Goal: Navigation & Orientation: Understand site structure

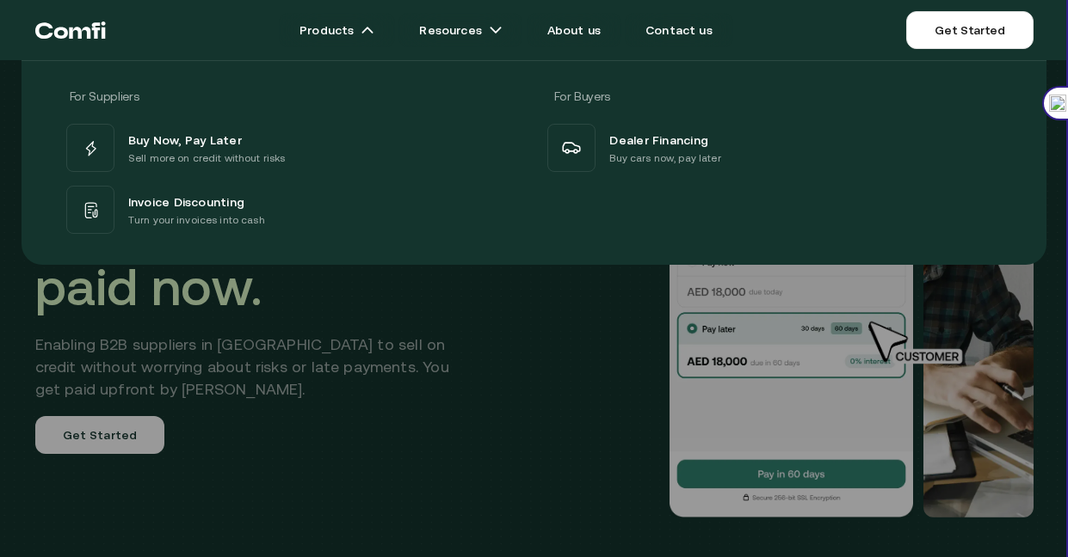
click at [633, 366] on div at bounding box center [534, 338] width 1068 height 557
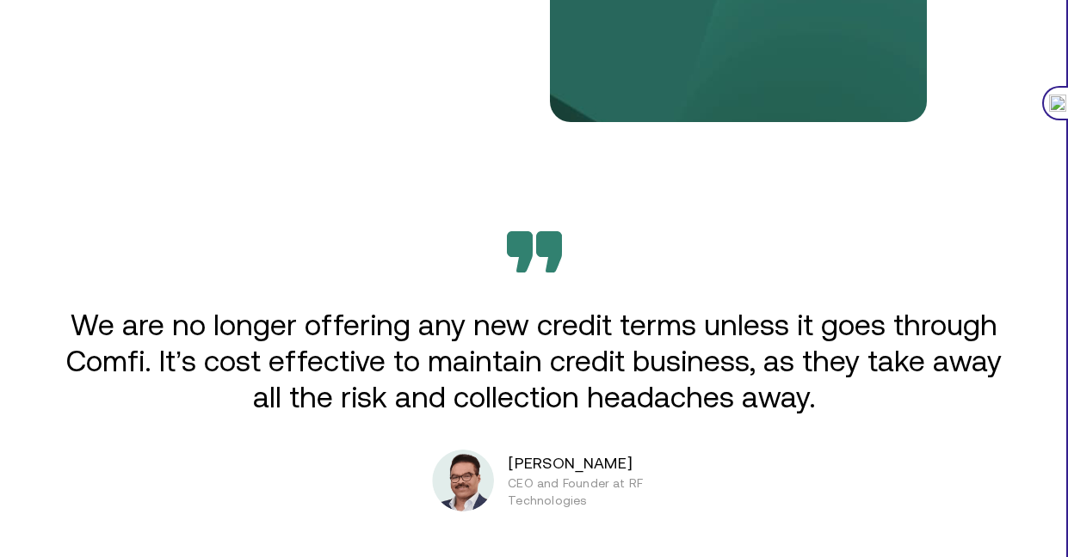
scroll to position [2673, 0]
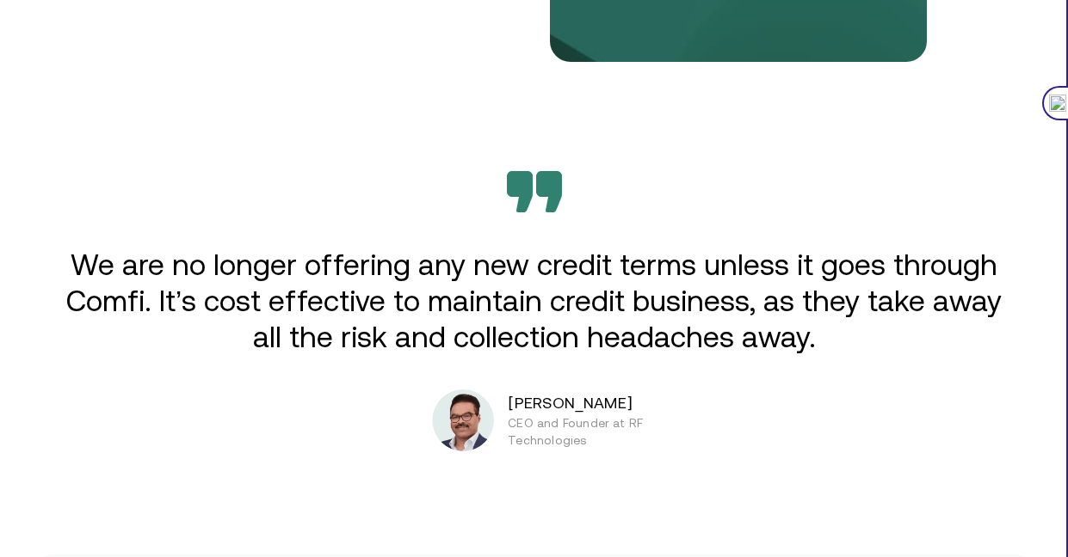
click at [551, 318] on p "We are no longer offering any new credit terms unless it goes through Comfi. It…" at bounding box center [534, 301] width 948 height 108
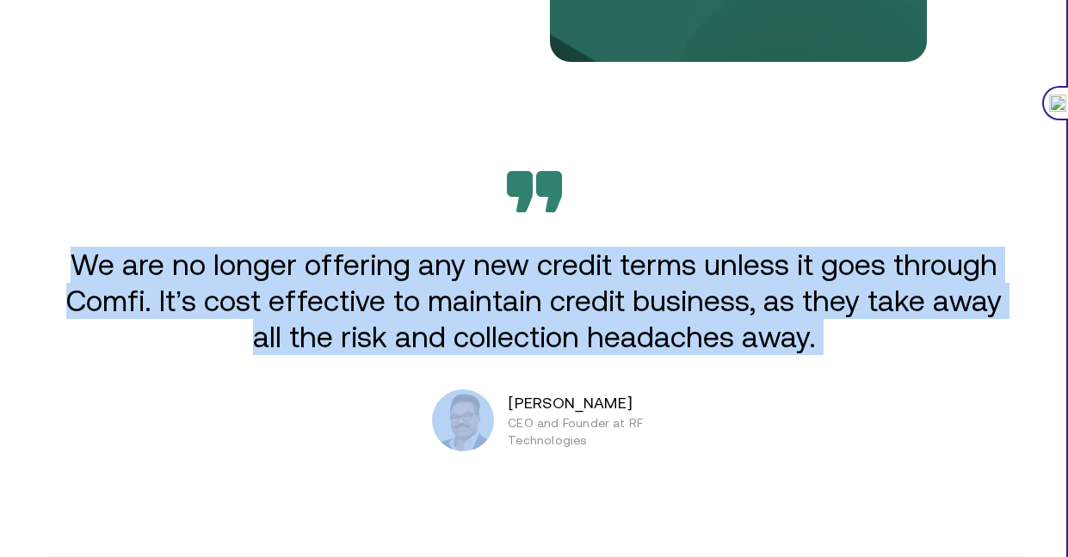
click at [551, 318] on p "We are no longer offering any new credit terms unless it goes through Comfi. It…" at bounding box center [534, 301] width 948 height 108
click at [665, 305] on p "We are no longer offering any new credit terms unless it goes through Comfi. It…" at bounding box center [534, 301] width 948 height 108
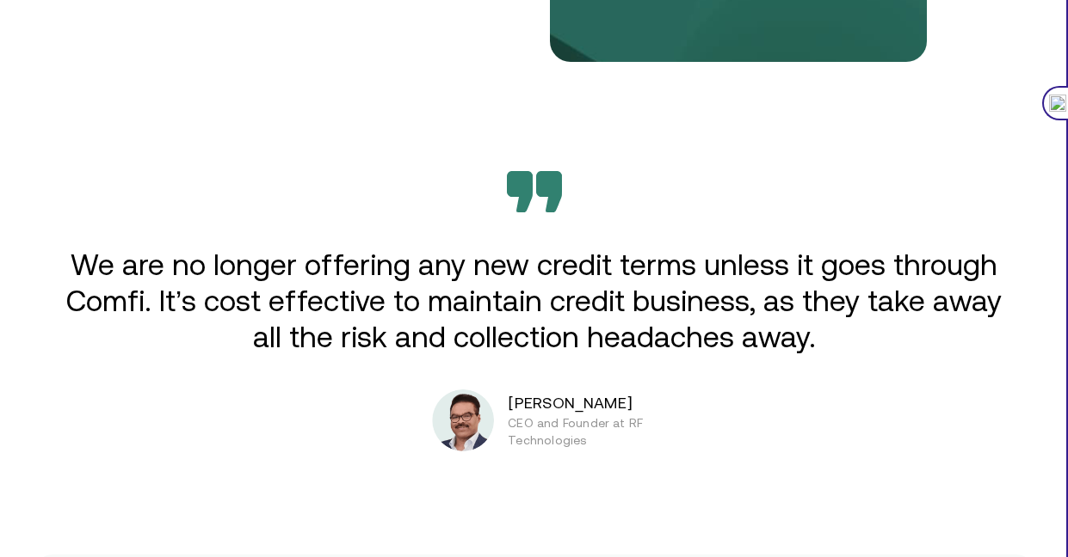
click at [665, 305] on p "We are no longer offering any new credit terms unless it goes through Comfi. It…" at bounding box center [534, 301] width 948 height 108
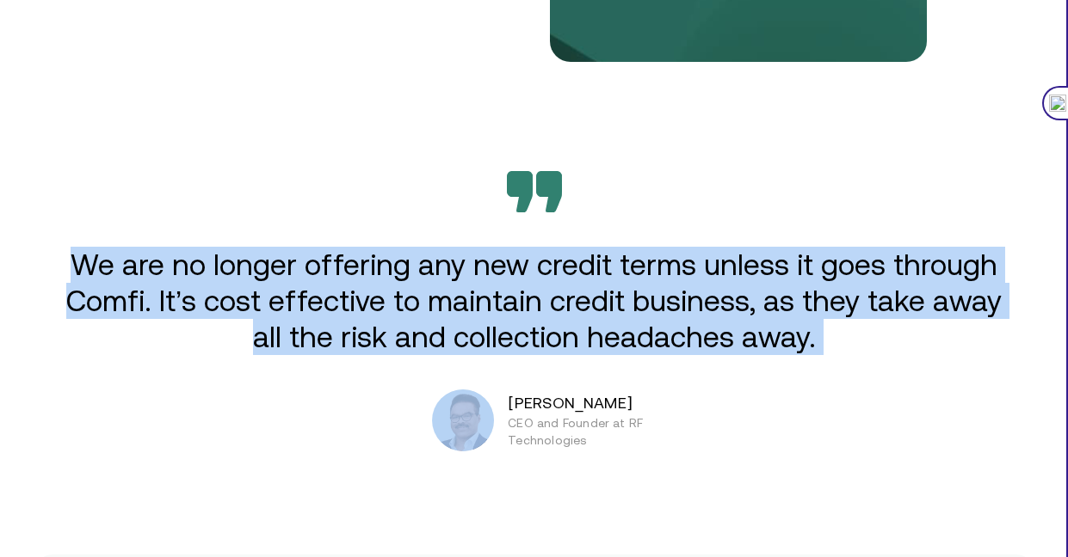
click at [890, 346] on p "We are no longer offering any new credit terms unless it goes through Comfi. It…" at bounding box center [534, 301] width 948 height 108
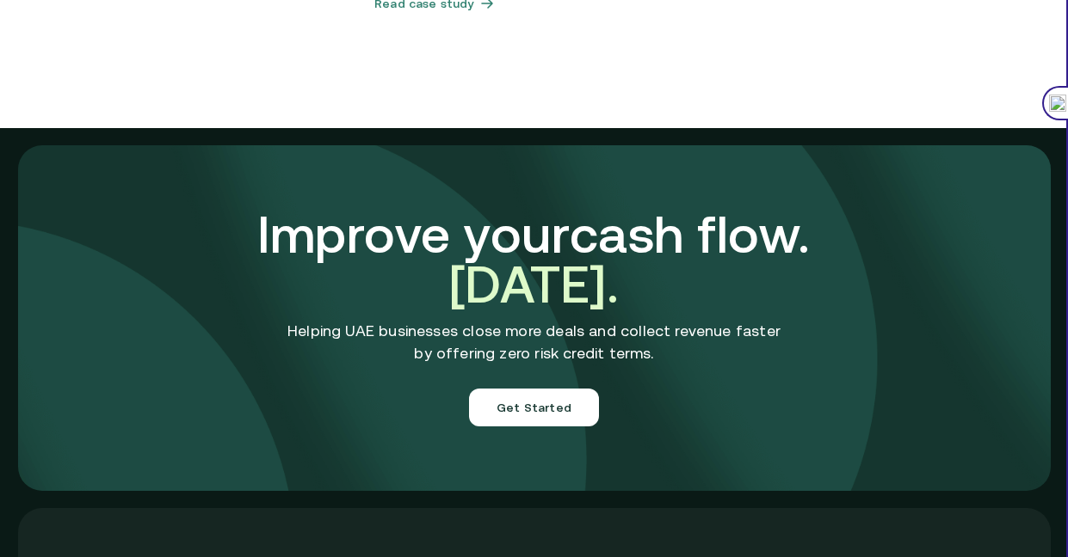
scroll to position [5657, 0]
